Goal: Find specific page/section: Find specific page/section

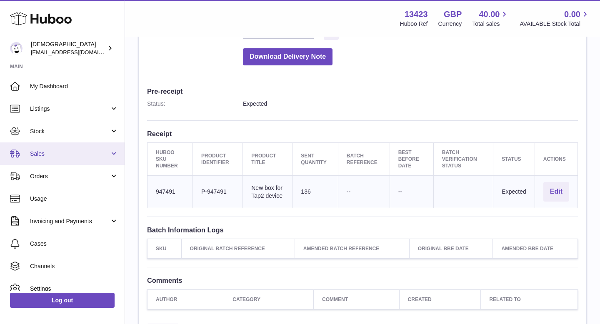
click at [41, 153] on span "Sales" at bounding box center [70, 154] width 80 height 8
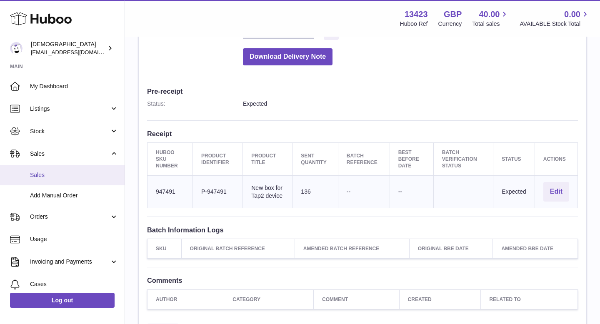
click at [43, 171] on link "Sales" at bounding box center [62, 175] width 125 height 20
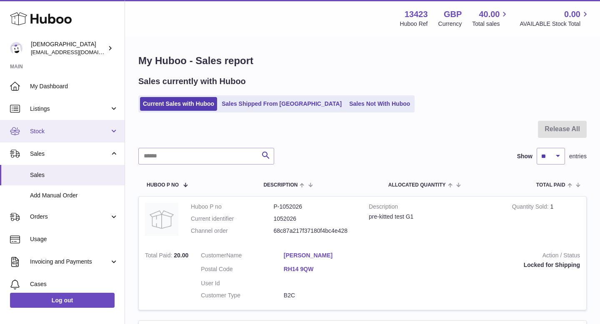
click at [43, 139] on link "Stock" at bounding box center [62, 131] width 125 height 23
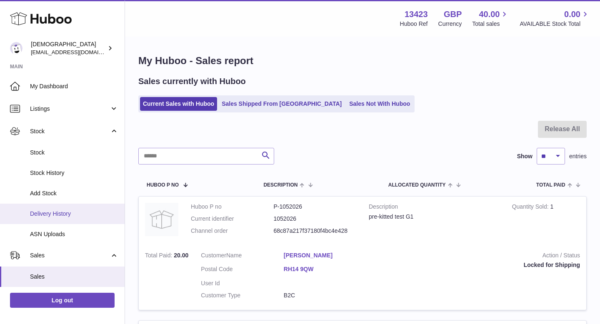
click at [50, 209] on link "Delivery History" at bounding box center [62, 214] width 125 height 20
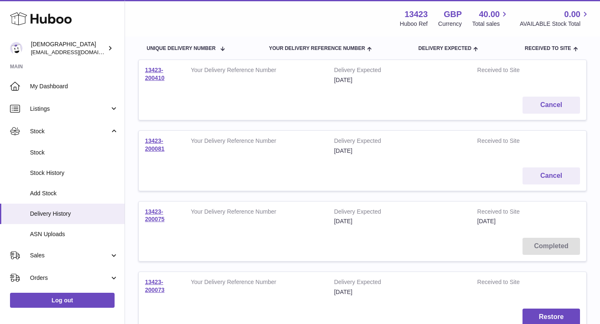
scroll to position [133, 0]
